Goal: Complete application form

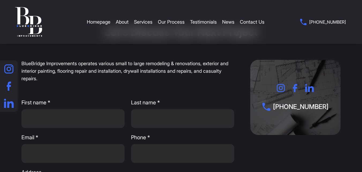
scroll to position [54, 0]
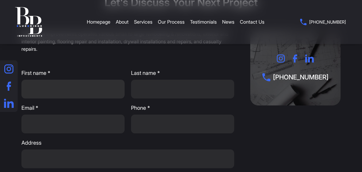
click at [76, 89] on input "First name *" at bounding box center [72, 88] width 103 height 19
type input "Ben"
type input "A"
type input "[EMAIL_ADDRESS][DOMAIN_NAME]"
type input "8166703586"
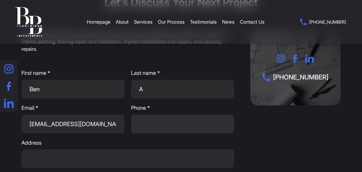
type input "[GEOGRAPHIC_DATA]"
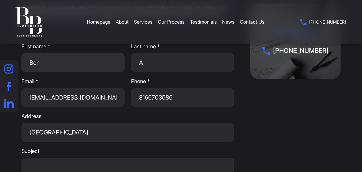
scroll to position [134, 0]
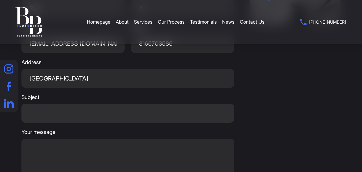
click at [69, 120] on input "Subject" at bounding box center [127, 113] width 213 height 19
type input "Free Bookkeeping & Payroll"
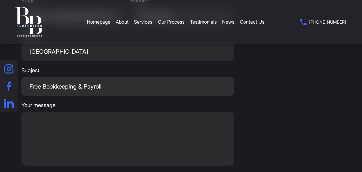
scroll to position [187, 0]
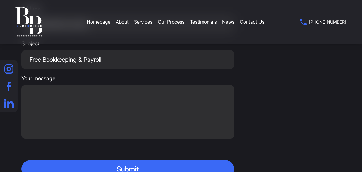
click at [60, 96] on textarea "Your message" at bounding box center [127, 112] width 213 height 54
paste textarea "At OBK, we specialize in providing top-notch bookkeeping and tax services to he…"
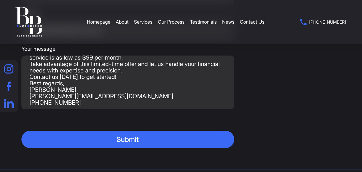
scroll to position [241, 0]
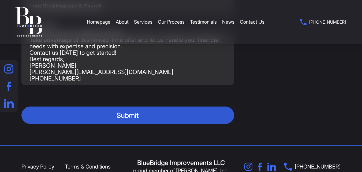
type textarea "At OBK, we specialize in providing top-notch bookkeeping and tax services to he…"
click at [83, 120] on button "Submit" at bounding box center [127, 114] width 213 height 17
